Goal: Transaction & Acquisition: Download file/media

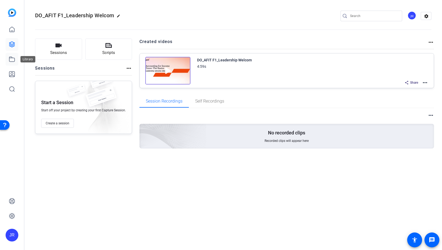
click at [10, 60] on icon at bounding box center [12, 59] width 6 height 6
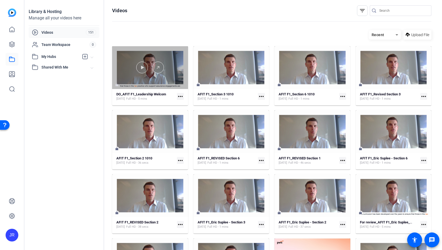
click at [145, 75] on div at bounding box center [150, 67] width 76 height 43
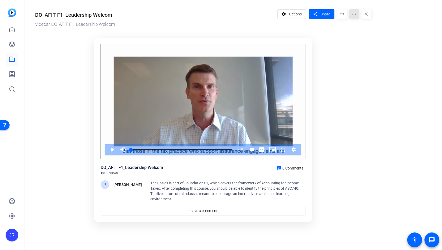
click at [354, 17] on mat-icon "more_horiz" at bounding box center [354, 14] width 10 height 10
click at [359, 29] on span "Edit in Creator" at bounding box center [365, 30] width 22 height 6
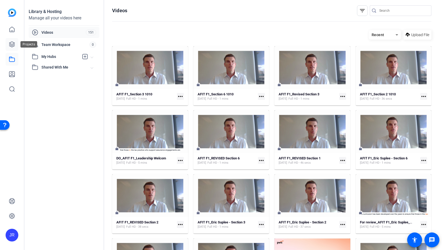
click at [10, 45] on icon at bounding box center [11, 44] width 5 height 5
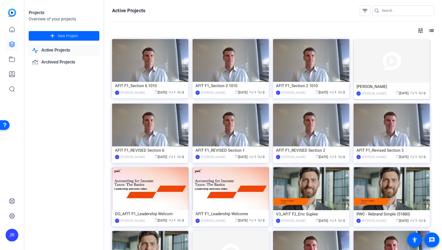
click at [372, 88] on div "Becker" at bounding box center [392, 87] width 70 height 8
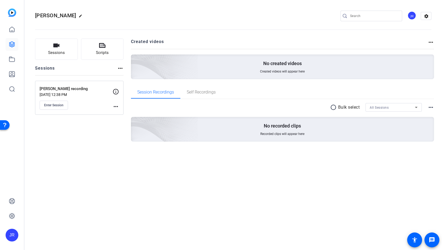
click at [115, 108] on mat-icon "more_horiz" at bounding box center [116, 106] width 6 height 6
click at [122, 112] on span "Edit Session" at bounding box center [129, 114] width 24 height 6
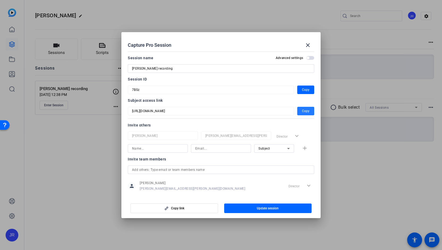
click at [299, 111] on span "button" at bounding box center [305, 111] width 17 height 13
click at [310, 44] on mat-icon "close" at bounding box center [308, 45] width 6 height 6
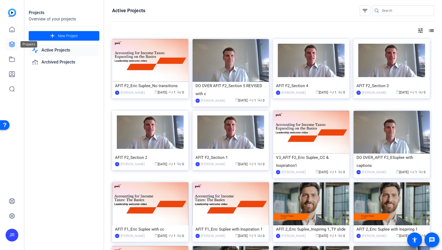
click at [11, 48] on link at bounding box center [12, 44] width 13 height 13
click at [439, 79] on div "Active Projects filter_list tune list AFIT F2_Eric Suplee_No transitions JR Jen…" at bounding box center [273, 125] width 338 height 250
click at [384, 11] on input "Search" at bounding box center [406, 10] width 48 height 6
type input "becker"
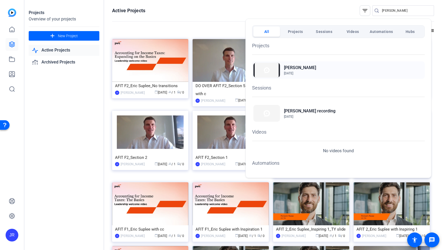
click at [294, 66] on h2 "Becker" at bounding box center [300, 68] width 32 height 6
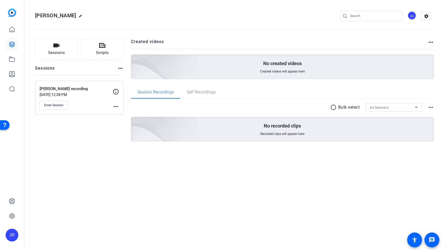
click at [113, 108] on mat-icon "more_horiz" at bounding box center [116, 106] width 6 height 6
click at [122, 115] on span "Edit Session" at bounding box center [129, 114] width 24 height 6
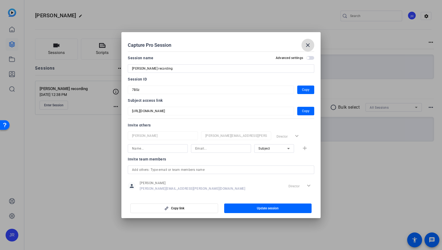
click at [309, 47] on mat-icon "close" at bounding box center [308, 45] width 6 height 6
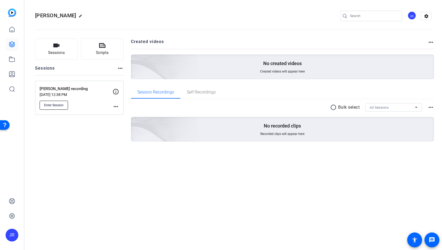
click at [61, 109] on button "Enter Session" at bounding box center [54, 105] width 28 height 9
click at [55, 104] on span "Enter Session" at bounding box center [53, 105] width 19 height 4
click at [14, 60] on icon at bounding box center [11, 59] width 5 height 5
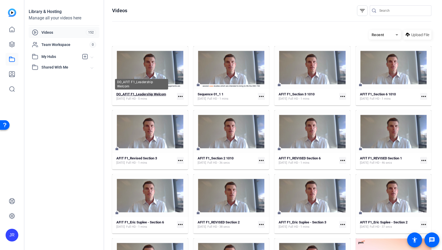
click at [151, 95] on strong "DO_AFIT F1_Leadership Welcom" at bounding box center [141, 94] width 50 height 4
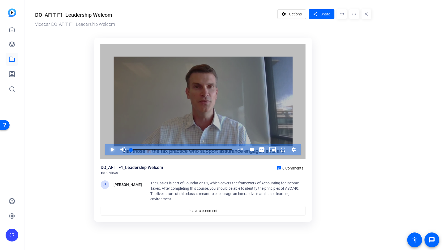
click at [107, 151] on span "Video Player" at bounding box center [107, 149] width 0 height 11
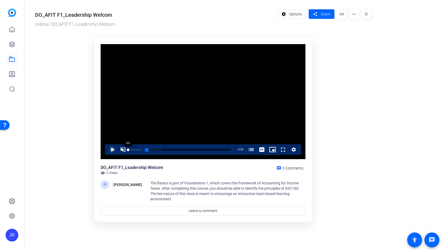
drag, startPoint x: 135, startPoint y: 149, endPoint x: 127, endPoint y: 150, distance: 8.1
click at [127, 150] on div "Play Unmute 0% Current Time 0:00 / Duration 4:59 Loaded : 17.06% 0:00 0:00 Acco…" at bounding box center [203, 149] width 196 height 11
click at [126, 150] on span "Video Player" at bounding box center [123, 149] width 11 height 11
click at [107, 151] on span "Video Player" at bounding box center [107, 149] width 0 height 11
click at [14, 45] on icon at bounding box center [12, 44] width 6 height 6
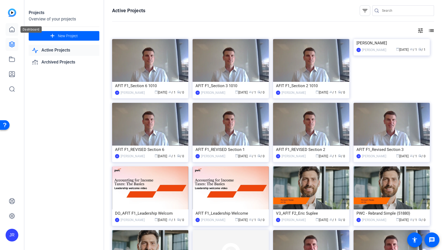
click at [13, 35] on link at bounding box center [12, 29] width 13 height 13
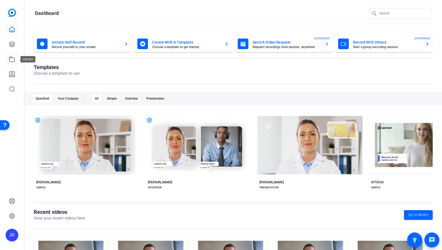
click at [13, 62] on icon at bounding box center [11, 59] width 5 height 5
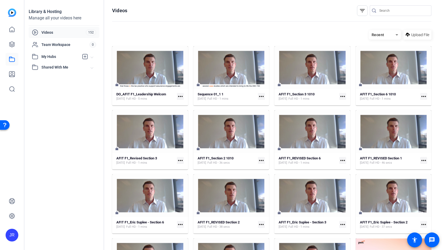
click at [261, 160] on mat-icon "more_horiz" at bounding box center [261, 160] width 7 height 7
click at [265, 169] on span "Edit in Creator" at bounding box center [272, 168] width 23 height 6
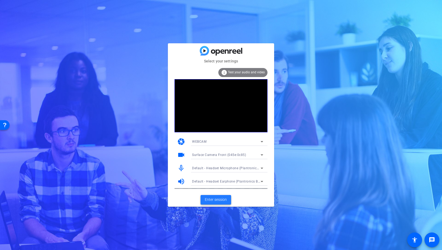
click at [214, 200] on span "Enter session" at bounding box center [216, 200] width 22 height 6
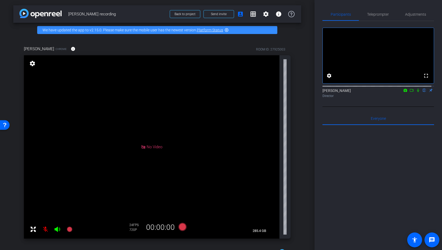
scroll to position [36, 0]
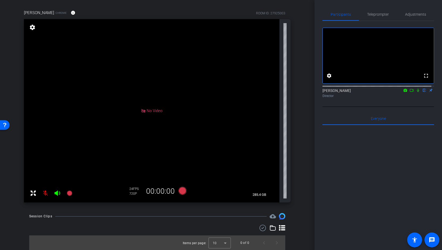
click at [46, 194] on mat-icon at bounding box center [45, 193] width 11 height 11
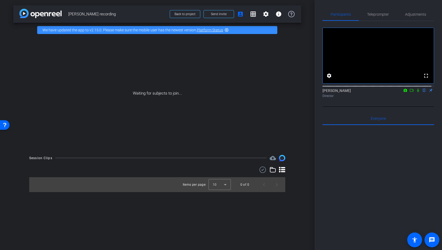
click at [416, 92] on icon at bounding box center [418, 90] width 4 height 4
click at [409, 93] on mat-icon at bounding box center [412, 90] width 6 height 5
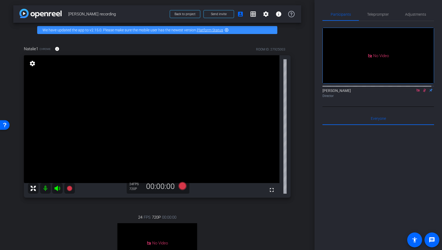
click at [423, 92] on icon at bounding box center [424, 90] width 4 height 4
click at [417, 92] on icon at bounding box center [418, 90] width 4 height 4
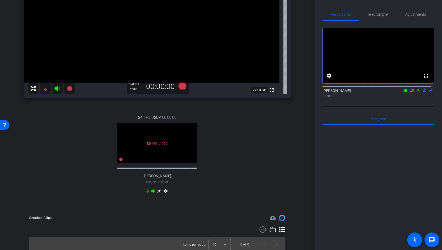
scroll to position [51, 0]
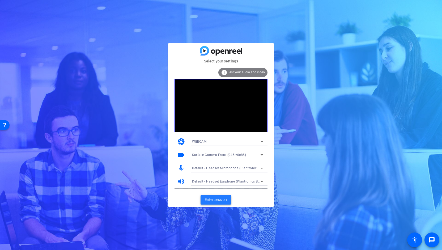
click at [214, 200] on span "Enter session" at bounding box center [216, 200] width 22 height 6
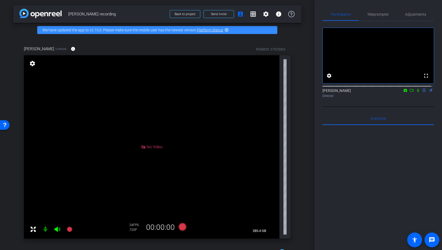
drag, startPoint x: 304, startPoint y: 6, endPoint x: 295, endPoint y: 4, distance: 9.2
click at [295, 4] on div "arrow_back Becker recording Back to project Send invite account_box grid_on set…" at bounding box center [157, 125] width 315 height 250
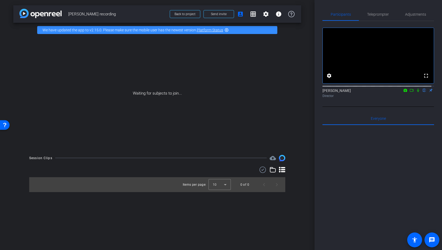
click at [311, 180] on div "arrow_back Becker recording Back to project Send invite account_box grid_on set…" at bounding box center [157, 125] width 315 height 250
click at [223, 16] on span at bounding box center [219, 14] width 30 height 13
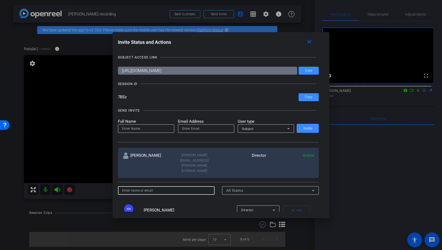
click at [138, 187] on input at bounding box center [166, 190] width 88 height 6
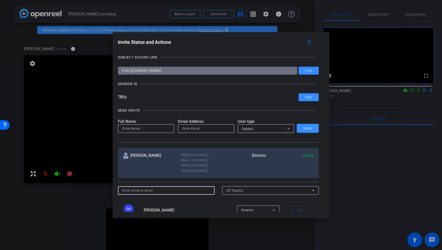
click at [131, 187] on input at bounding box center [166, 190] width 88 height 6
type input "john.kravitz@workday.com"
click at [245, 198] on div "No users found" at bounding box center [218, 250] width 201 height 104
click at [249, 187] on div "All Teams" at bounding box center [269, 190] width 86 height 6
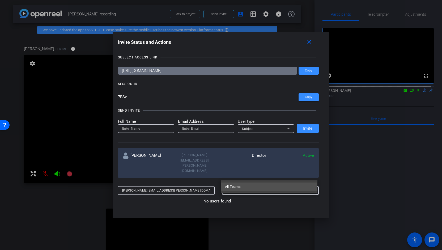
click at [174, 179] on div at bounding box center [221, 125] width 442 height 250
drag, startPoint x: 173, startPoint y: 178, endPoint x: 114, endPoint y: 175, distance: 58.5
click at [114, 175] on div "Invite Status and Actions close SUBJECT ACCESS LINK https://capture.openreel.co…" at bounding box center [221, 124] width 217 height 185
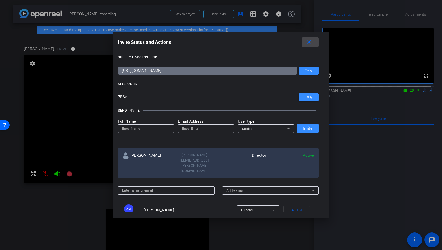
click at [311, 43] on mat-icon "close" at bounding box center [309, 42] width 7 height 7
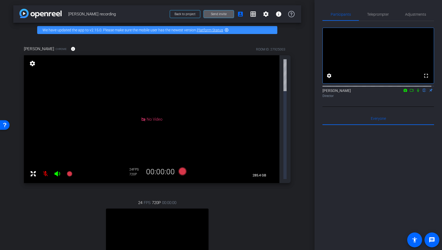
scroll to position [15, 0]
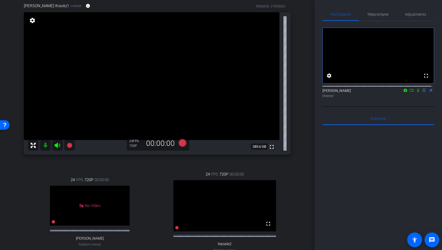
scroll to position [44, 0]
click at [181, 144] on icon at bounding box center [183, 142] width 8 height 8
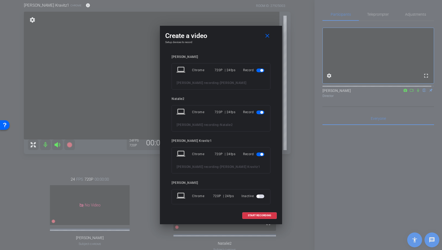
click at [258, 113] on span "button" at bounding box center [260, 113] width 8 height 4
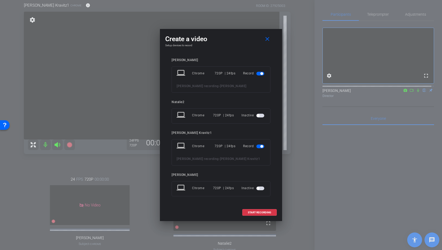
click at [263, 74] on span "button" at bounding box center [261, 73] width 3 height 3
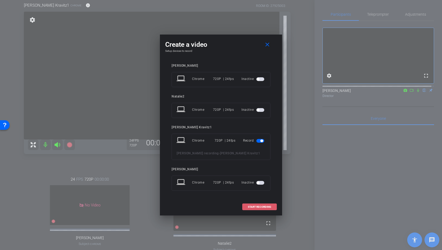
click at [258, 206] on span "START RECORDING" at bounding box center [259, 207] width 23 height 3
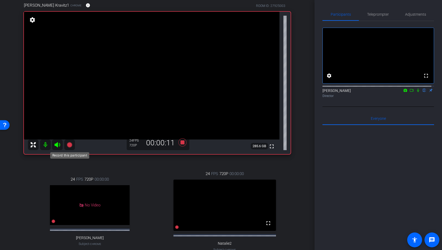
click at [70, 144] on icon at bounding box center [69, 144] width 5 height 5
click at [179, 143] on icon at bounding box center [182, 143] width 13 height 10
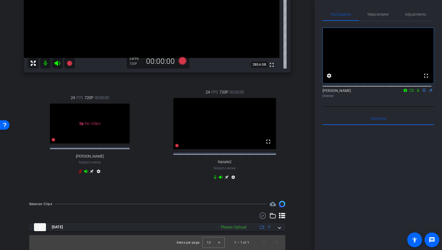
scroll to position [130, 0]
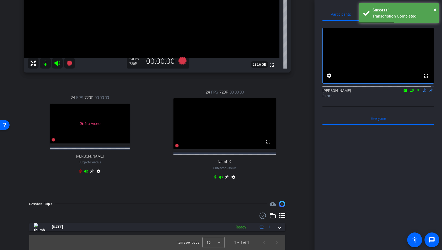
click at [315, 194] on div "Participants Teleprompter Adjustments fullscreen settings Jennifer Russo flip D…" at bounding box center [379, 125] width 128 height 250
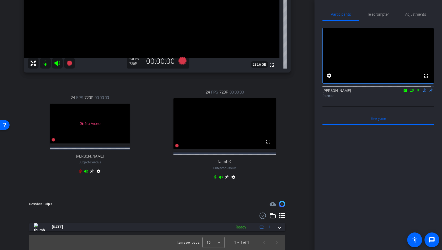
click at [156, 222] on div "Oct 10, 2025 Ready 1 Items per page: 10 1 – 1 of 1" at bounding box center [157, 231] width 256 height 37
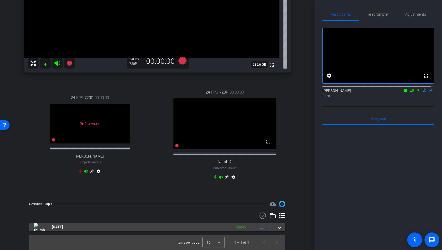
click at [155, 228] on mat-panel-title "[DATE]" at bounding box center [131, 227] width 195 height 8
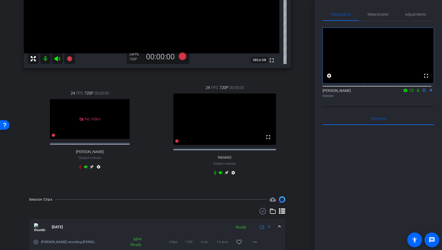
click at [36, 245] on mat-icon "play_circle_outline" at bounding box center [35, 241] width 5 height 5
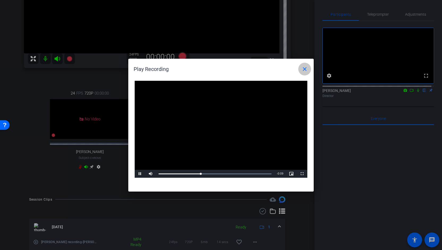
click at [305, 70] on mat-icon "close" at bounding box center [305, 69] width 6 height 6
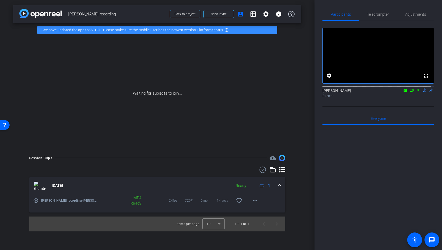
scroll to position [0, 0]
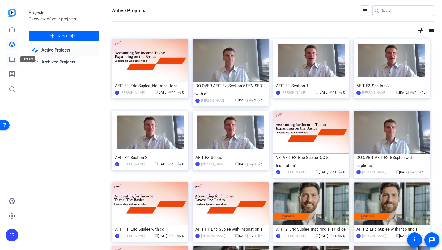
click at [14, 59] on icon at bounding box center [12, 59] width 6 height 6
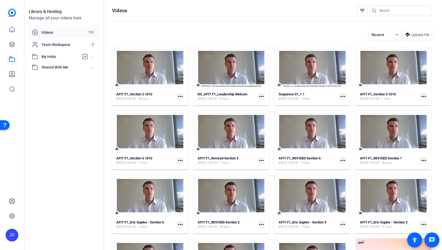
click at [260, 98] on mat-icon "more_horiz" at bounding box center [261, 96] width 7 height 7
click at [264, 104] on span "Edit in Creator" at bounding box center [272, 104] width 22 height 6
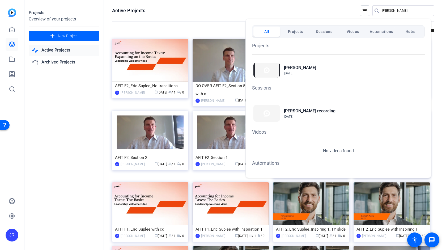
click at [67, 36] on div at bounding box center [221, 125] width 442 height 250
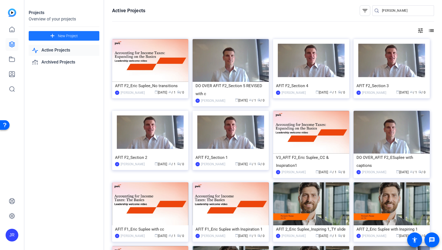
click at [67, 36] on span "New Project" at bounding box center [68, 36] width 20 height 6
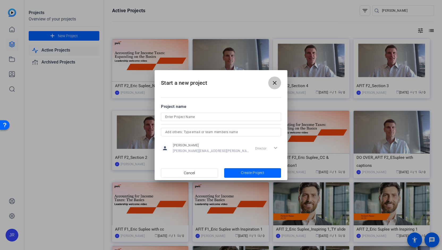
click at [276, 82] on mat-icon "close" at bounding box center [275, 83] width 6 height 6
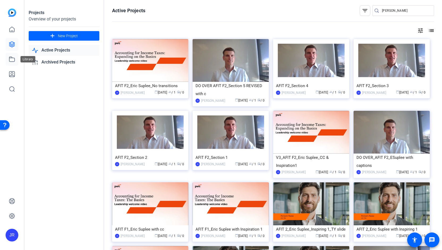
click at [11, 63] on link at bounding box center [12, 59] width 13 height 13
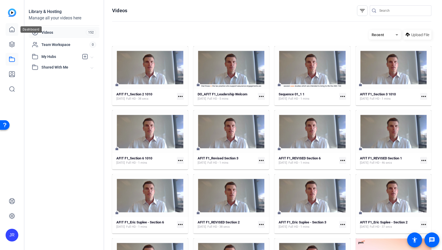
click at [9, 32] on icon at bounding box center [12, 29] width 6 height 6
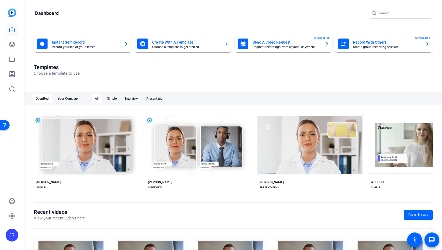
click at [172, 49] on mat-card "Create With A Template Choose a template to get started" at bounding box center [183, 43] width 98 height 17
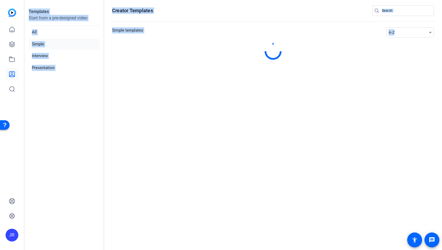
click at [172, 49] on div at bounding box center [273, 51] width 322 height 17
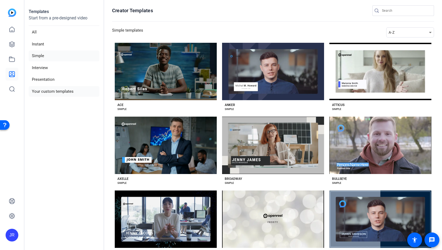
click at [52, 91] on li "Your custom templates" at bounding box center [64, 91] width 71 height 11
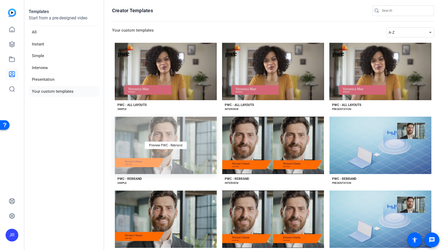
click at [154, 160] on div "Preview PWC - Rebrand" at bounding box center [166, 145] width 102 height 57
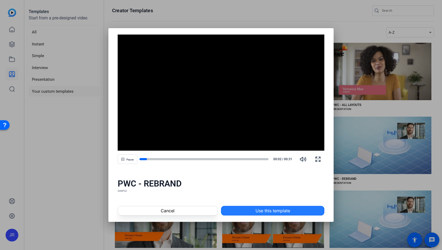
click at [267, 213] on span "Use this template" at bounding box center [273, 210] width 35 height 6
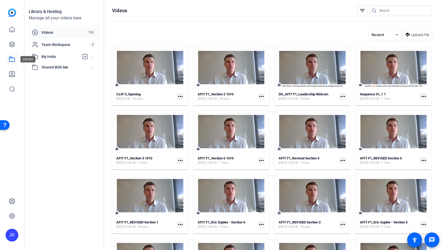
click at [12, 57] on icon at bounding box center [12, 59] width 6 height 6
click at [10, 60] on icon at bounding box center [12, 59] width 6 height 6
click at [303, 95] on strong "DO_AFIT F1_Leadership Welcom" at bounding box center [304, 94] width 50 height 4
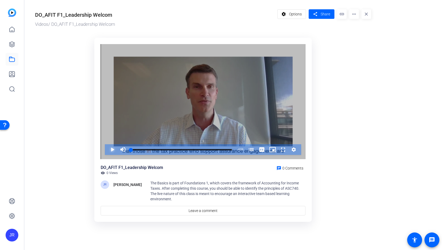
click at [107, 149] on span "Video Player" at bounding box center [107, 149] width 0 height 11
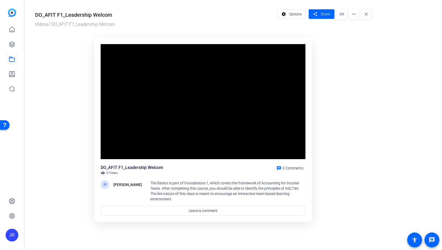
click at [337, 224] on ktd-grid "Video Player is loading. Play Video Pause Mute Current Time 0:30 / Duration 4:5…" at bounding box center [203, 130] width 336 height 191
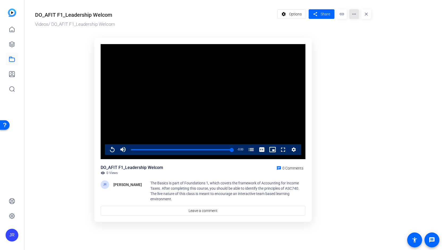
click at [353, 14] on mat-icon "more_horiz" at bounding box center [354, 14] width 10 height 10
click at [358, 42] on span "Download" at bounding box center [365, 43] width 22 height 6
click at [175, 147] on div "Loaded : 100.00% 2:12 4:59 Accounting for Income Taxes (00:04)" at bounding box center [181, 149] width 107 height 11
click at [107, 150] on span "Video Player" at bounding box center [107, 149] width 0 height 11
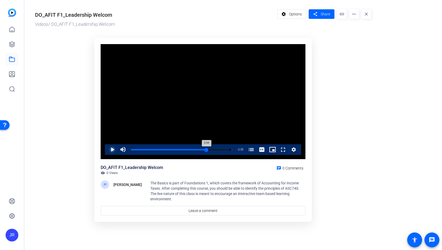
click at [207, 150] on div "3:44" at bounding box center [169, 149] width 76 height 1
click at [107, 150] on span "Video Player" at bounding box center [107, 149] width 0 height 11
click at [354, 16] on mat-icon "more_horiz" at bounding box center [354, 14] width 10 height 10
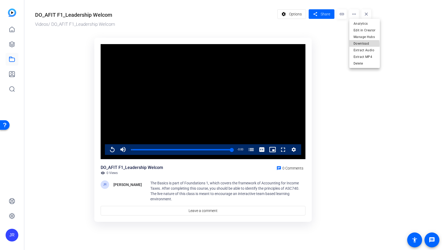
click at [355, 45] on span "Download" at bounding box center [365, 43] width 22 height 6
